Goal: Communication & Community: Answer question/provide support

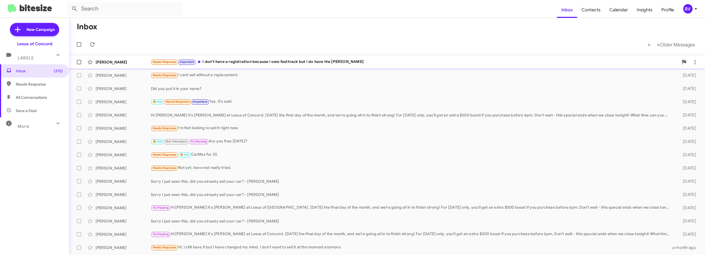
click at [303, 62] on div "Needs Response Important i don't have a registration because i owe fasttrack bu…" at bounding box center [415, 62] width 528 height 6
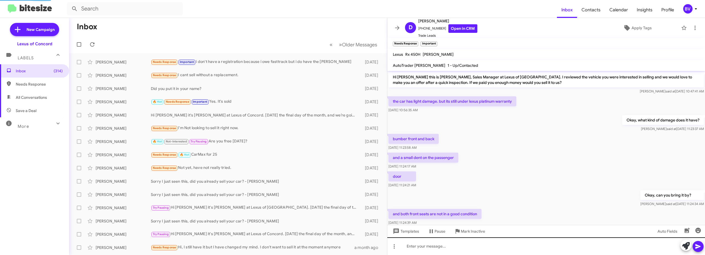
scroll to position [102, 0]
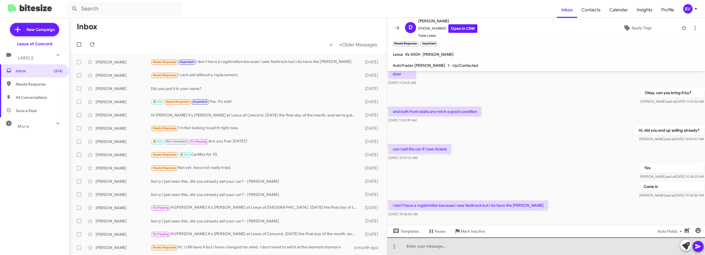
click at [441, 247] on div at bounding box center [546, 247] width 318 height 18
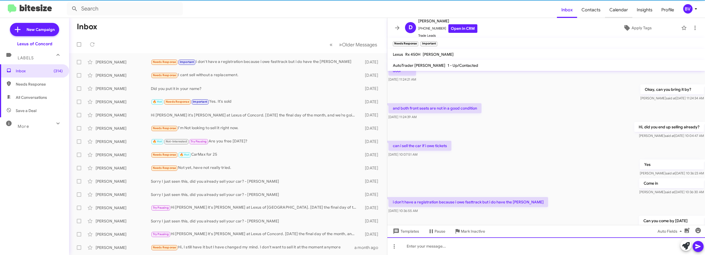
scroll to position [134, 0]
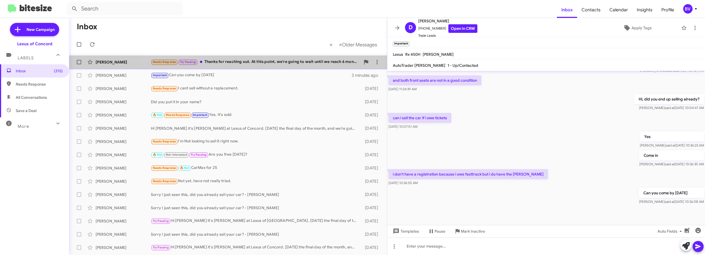
click at [297, 61] on div "Needs Response Try Pausing Thanks for reaching out. At this point, we're going …" at bounding box center [256, 62] width 210 height 6
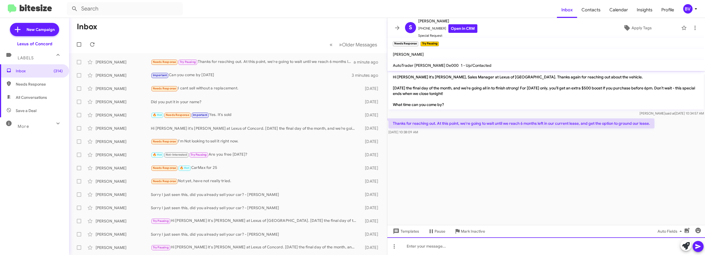
click at [438, 248] on div at bounding box center [546, 247] width 318 height 18
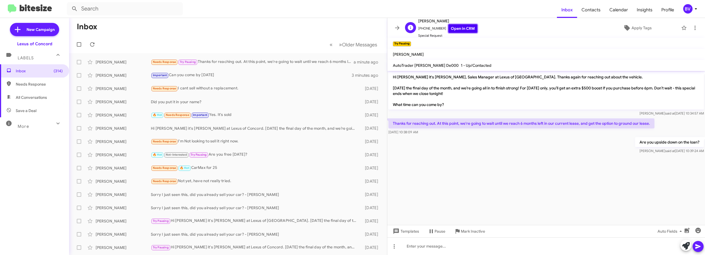
click at [460, 28] on link "Open in CRM" at bounding box center [462, 28] width 29 height 9
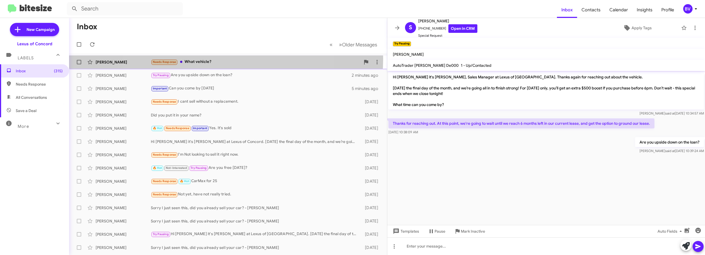
click at [218, 59] on div "Needs Response What vehicle?" at bounding box center [256, 62] width 210 height 6
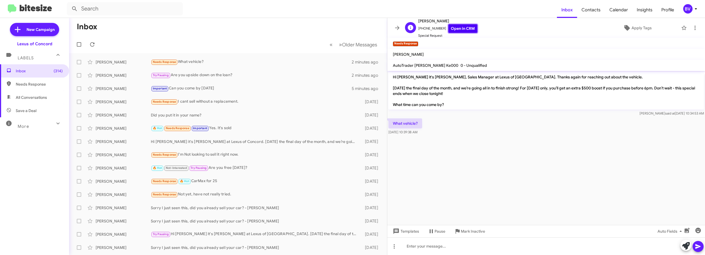
click at [461, 27] on link "Open in CRM" at bounding box center [462, 28] width 29 height 9
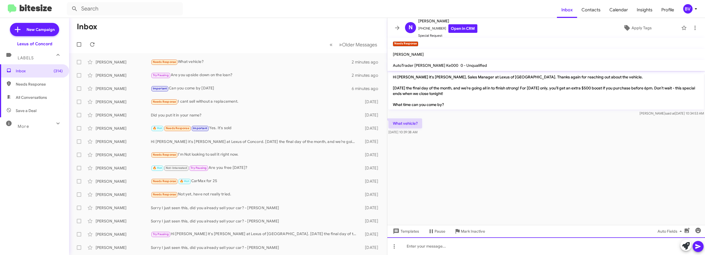
click at [423, 249] on div at bounding box center [546, 247] width 318 height 18
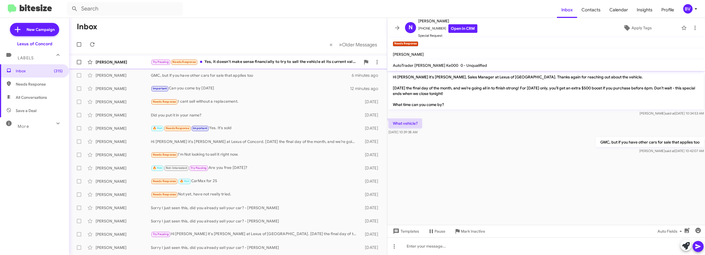
click at [273, 60] on div "Try Pausing Needs Response Yes, it doesn't make sense financially to try to sel…" at bounding box center [256, 62] width 210 height 6
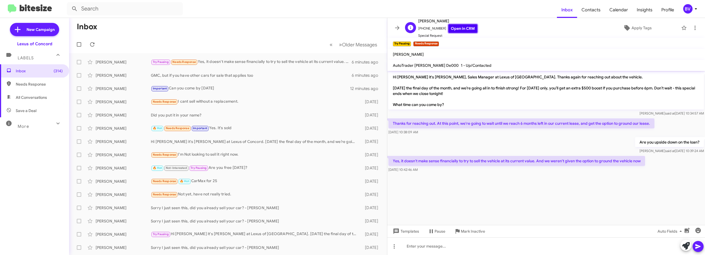
click at [464, 29] on link "Open in CRM" at bounding box center [462, 28] width 29 height 9
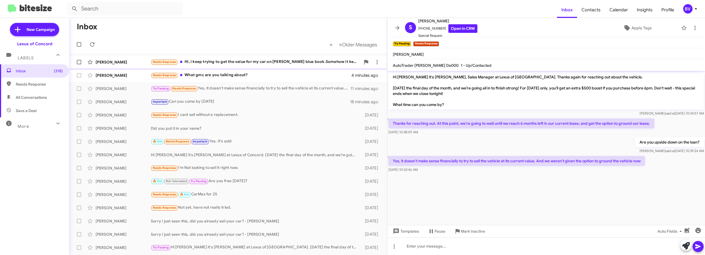
click at [298, 61] on div "Needs Response Hi, i keep trying to get the value for my car on [PERSON_NAME] b…" at bounding box center [256, 62] width 210 height 6
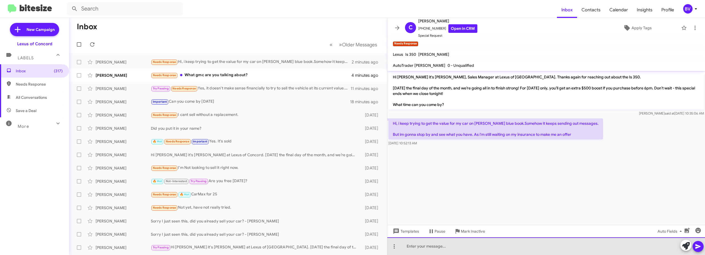
click at [430, 249] on div at bounding box center [546, 247] width 318 height 18
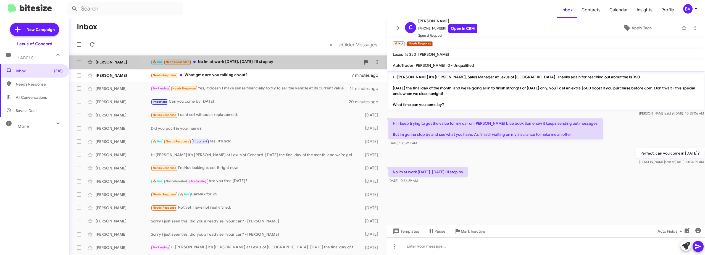
click at [268, 63] on div "🔥 Hot Needs Response No im at work [DATE]. [DATE] I'll stop by" at bounding box center [256, 62] width 210 height 6
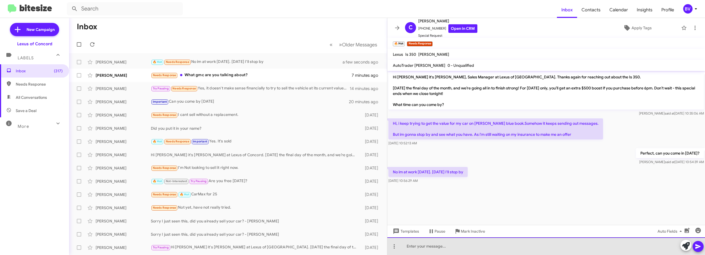
click at [434, 250] on div at bounding box center [546, 247] width 318 height 18
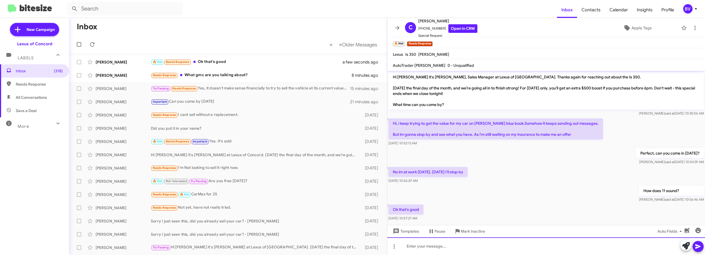
scroll to position [6, 0]
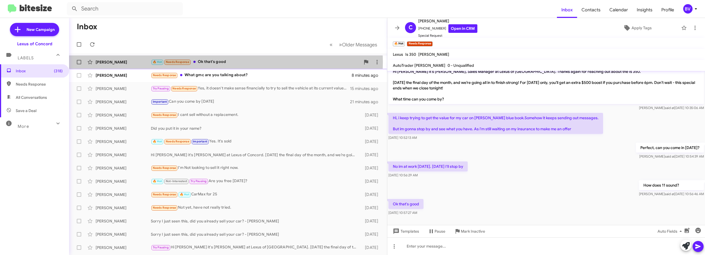
click at [221, 62] on div "🔥 Hot Needs Response Ok that's good" at bounding box center [256, 62] width 210 height 6
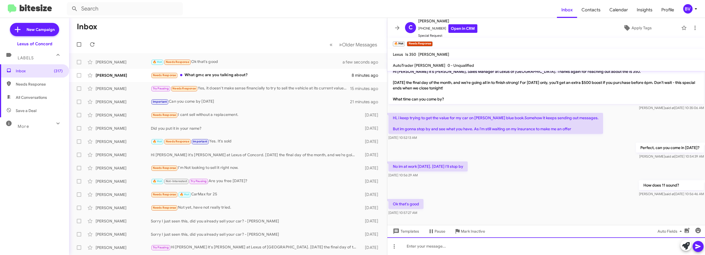
click at [434, 242] on div at bounding box center [546, 247] width 318 height 18
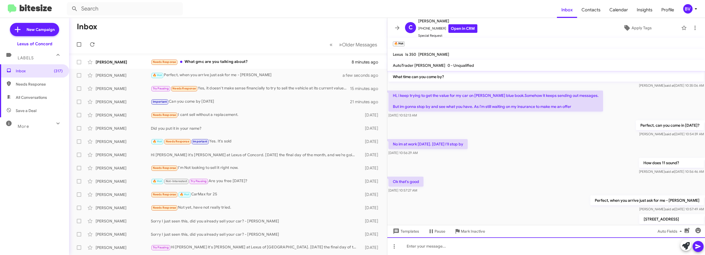
scroll to position [18, 0]
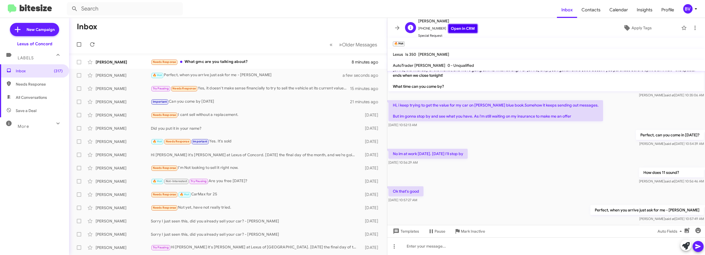
click at [462, 27] on link "Open in CRM" at bounding box center [462, 28] width 29 height 9
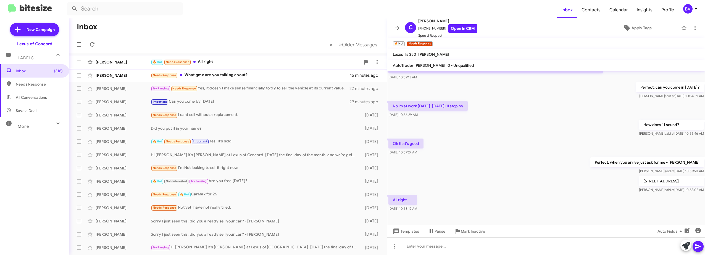
click at [227, 63] on div "🔥 Hot Needs Response All right" at bounding box center [256, 62] width 210 height 6
